Goal: Transaction & Acquisition: Purchase product/service

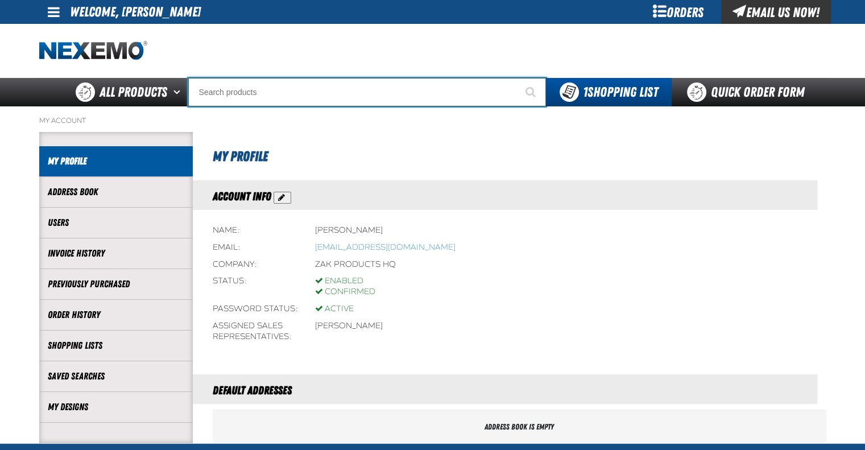
click at [250, 85] on input "Search" at bounding box center [367, 92] width 358 height 28
type input "D"
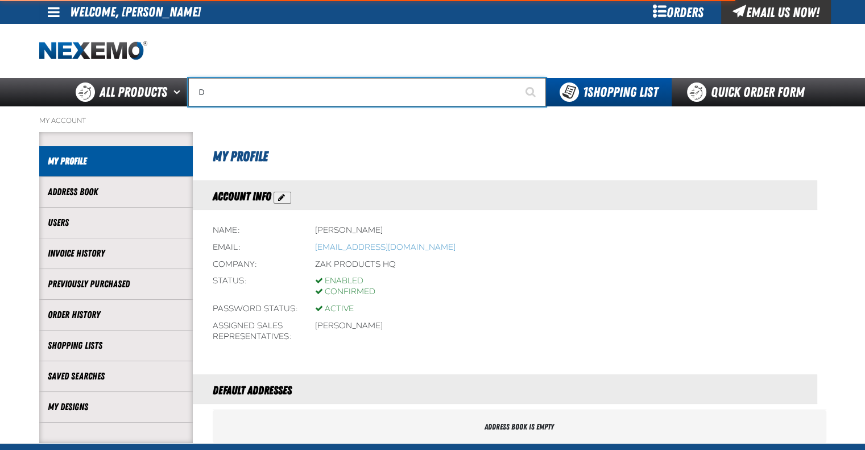
type input "D Alkaline Battery 1.5 Volt (ph)"
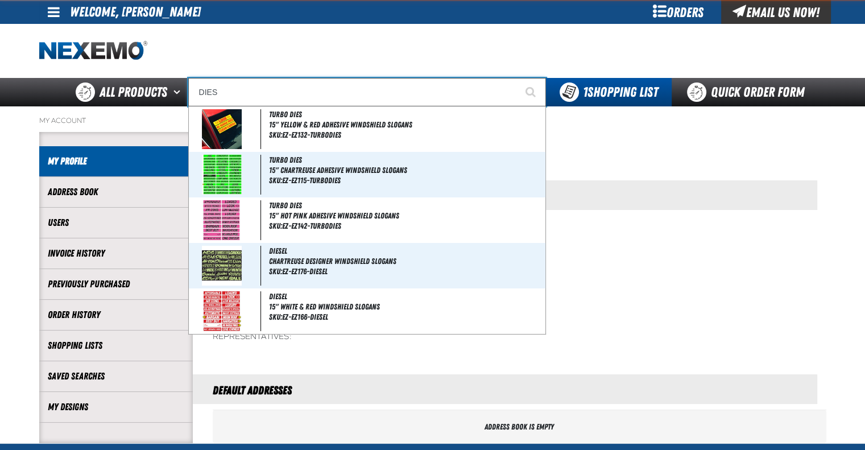
type input "DIESE"
type input "DIESEL"
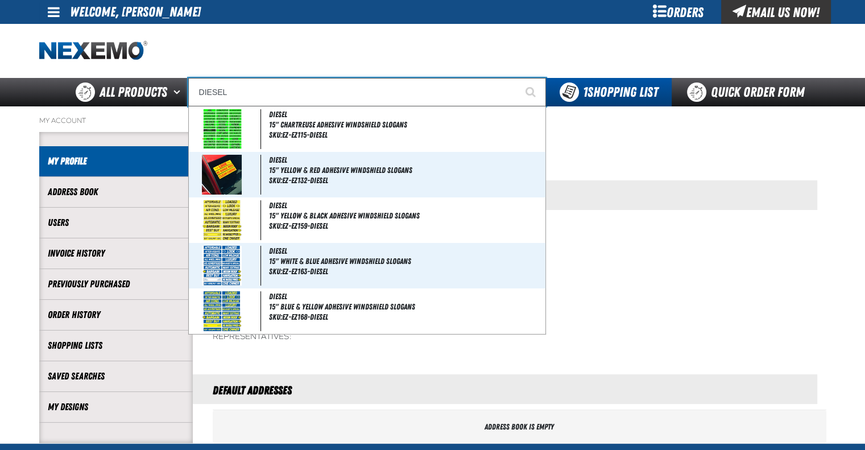
type input "DIESEL"
click at [517, 78] on button "Start Searching" at bounding box center [531, 92] width 28 height 28
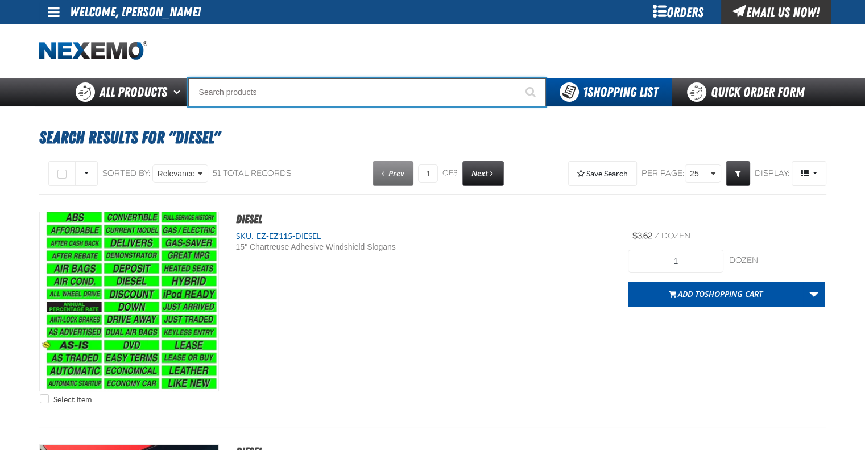
click at [264, 93] on input "Search" at bounding box center [367, 92] width 358 height 28
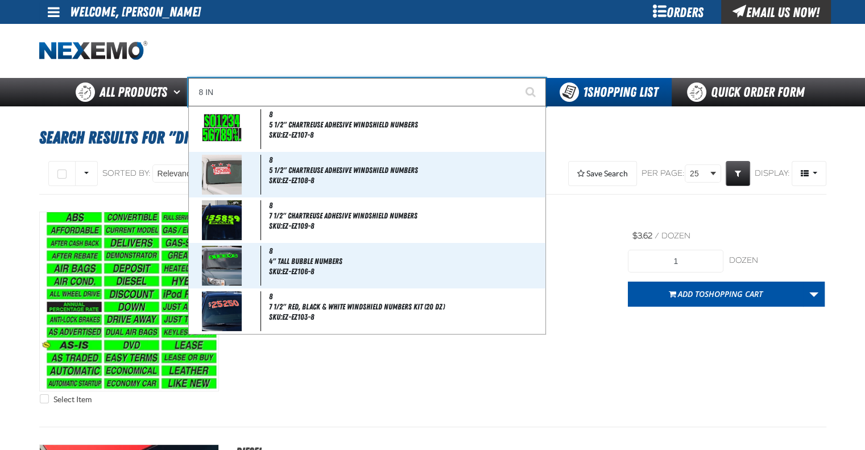
type input "8 IN"
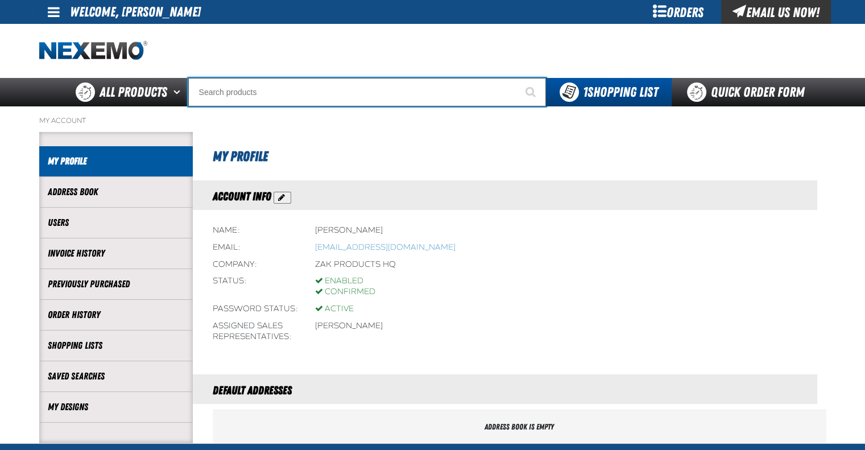
click at [233, 87] on input "Search" at bounding box center [367, 92] width 358 height 28
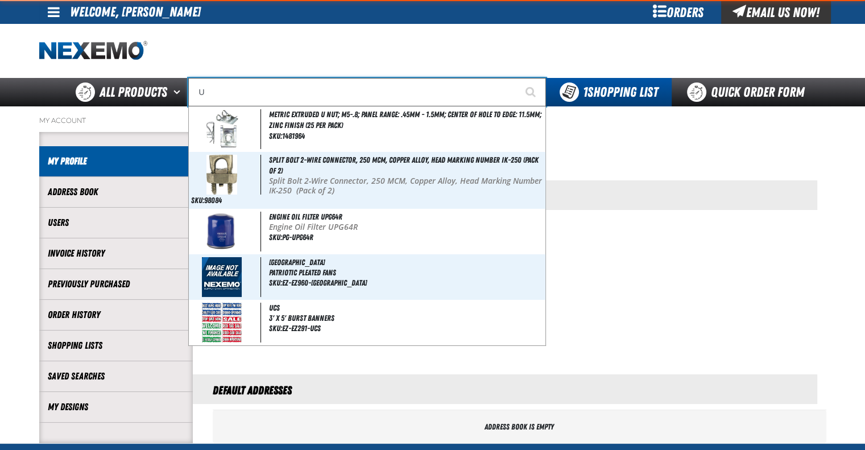
type input "UC"
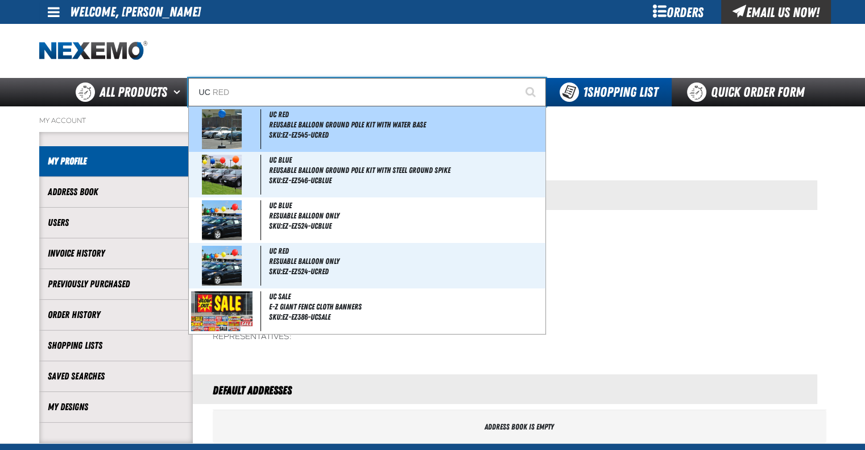
type input "UC RED"
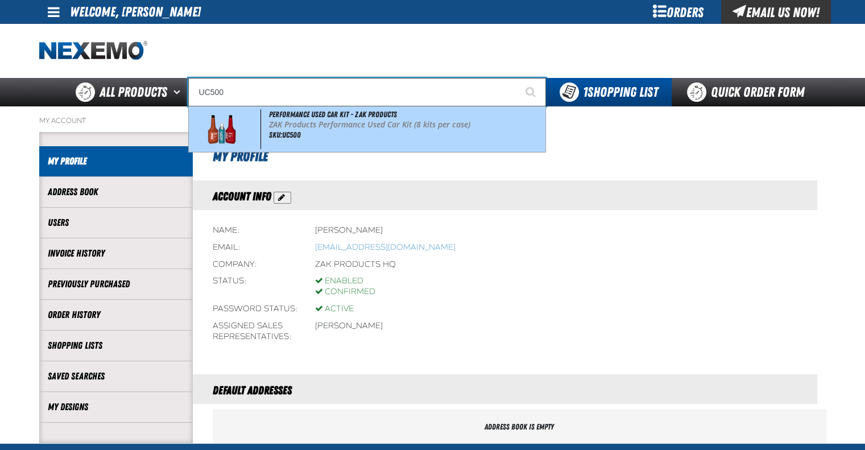
click at [320, 129] on p "ZAK Products Performance Used Car Kit (8 kits per case)" at bounding box center [405, 125] width 273 height 10
type input "Performance Used Car Kit - ZAK Products"
